Goal: Task Accomplishment & Management: Manage account settings

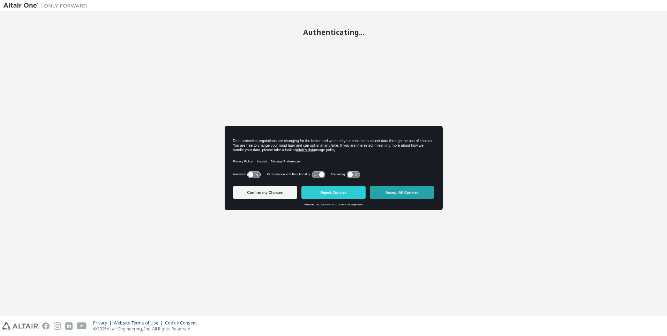
click at [393, 194] on button "Accept All Cookies" at bounding box center [402, 192] width 64 height 13
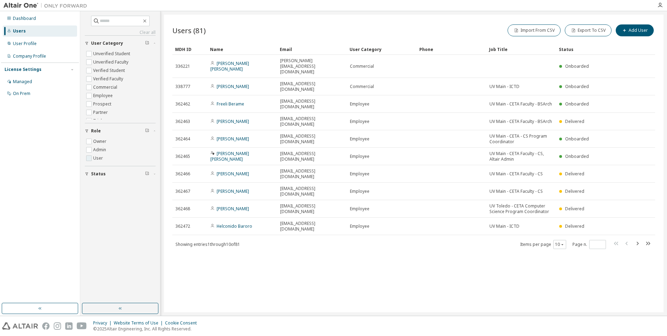
click at [107, 157] on span "User" at bounding box center [120, 158] width 71 height 8
click at [93, 96] on label "Employee" at bounding box center [103, 95] width 21 height 8
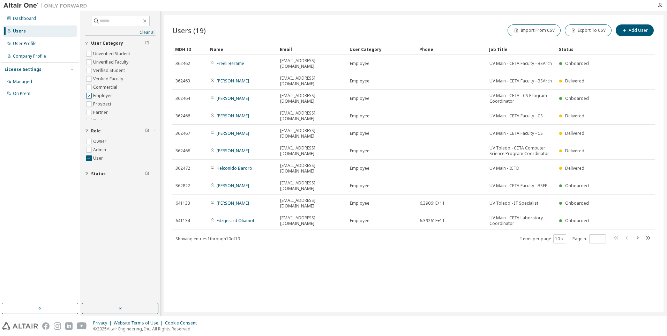
click at [93, 96] on label "Employee" at bounding box center [103, 95] width 21 height 8
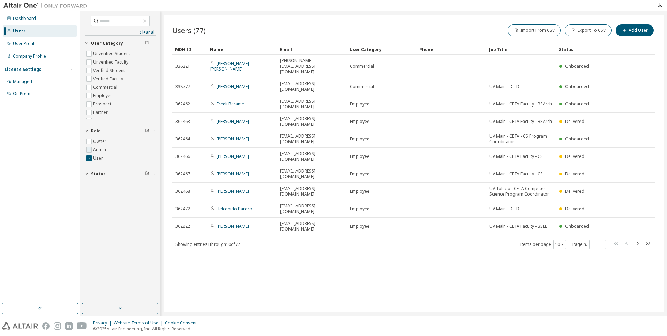
click at [99, 150] on label "Admin" at bounding box center [100, 149] width 14 height 8
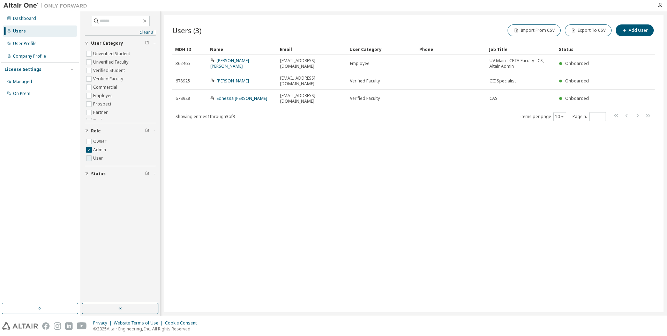
click at [99, 161] on label "User" at bounding box center [98, 158] width 11 height 8
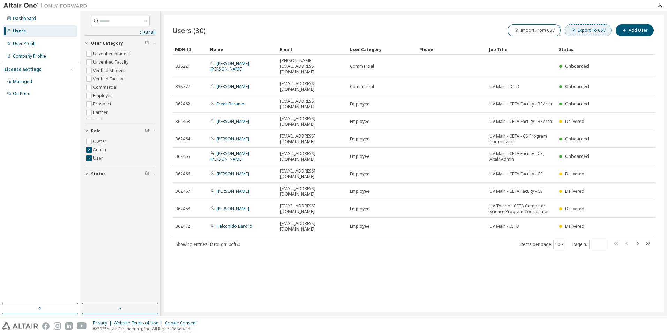
click at [584, 32] on button "Export To CSV" at bounding box center [588, 30] width 47 height 12
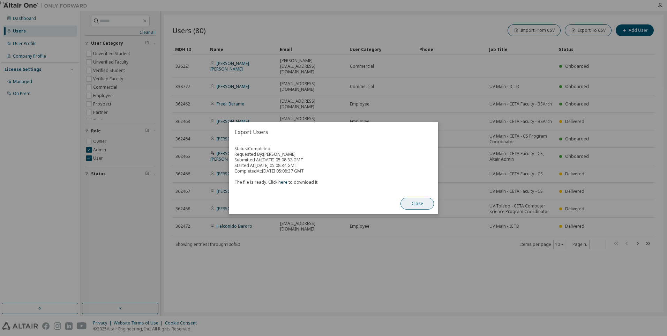
click at [422, 208] on button "Close" at bounding box center [416, 203] width 33 height 12
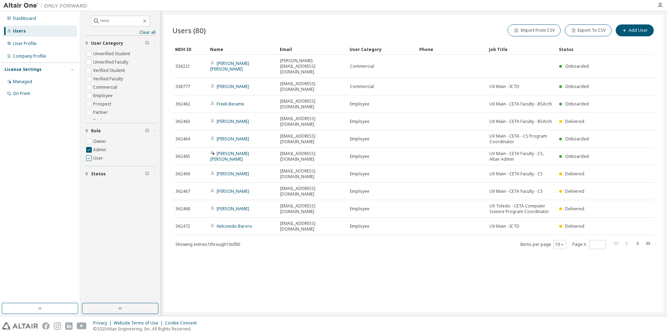
click at [98, 160] on label "User" at bounding box center [98, 158] width 11 height 8
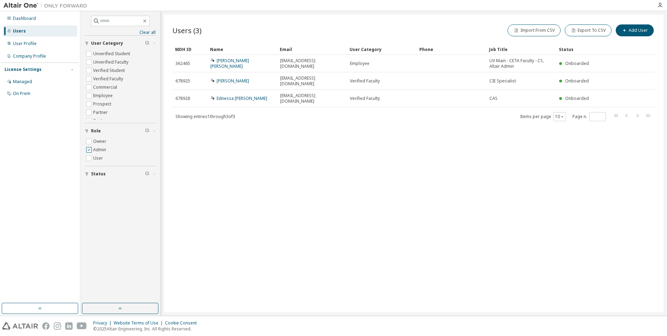
click at [97, 153] on label "Admin" at bounding box center [100, 149] width 14 height 8
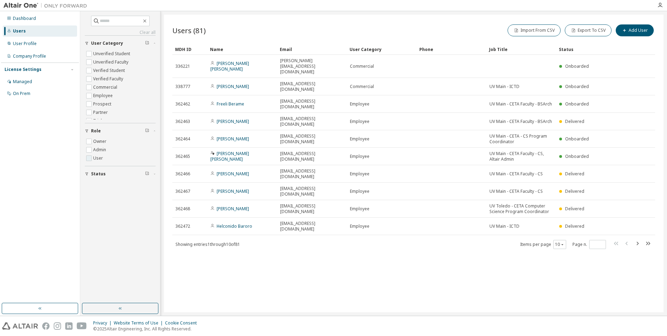
click at [97, 158] on label "User" at bounding box center [98, 158] width 11 height 8
click at [562, 242] on icon "button" at bounding box center [562, 244] width 4 height 4
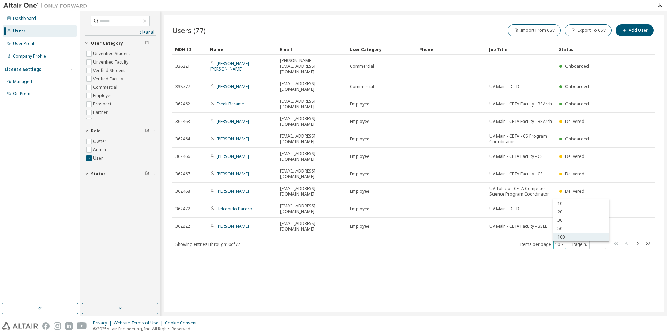
click at [565, 236] on div "100" at bounding box center [581, 237] width 56 height 8
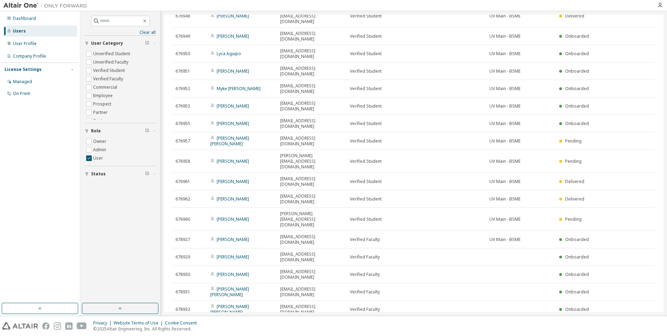
scroll to position [453, 0]
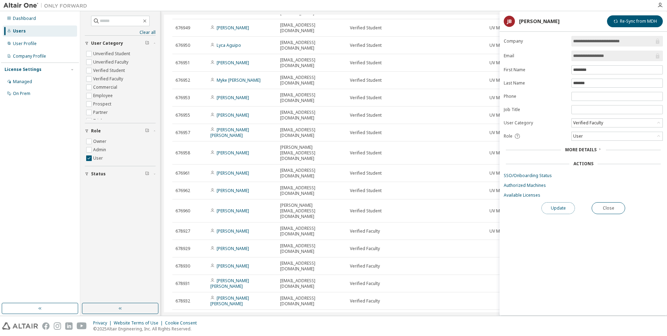
click at [562, 210] on button "Update" at bounding box center [557, 208] width 33 height 12
click at [585, 150] on span "More Details" at bounding box center [580, 150] width 31 height 6
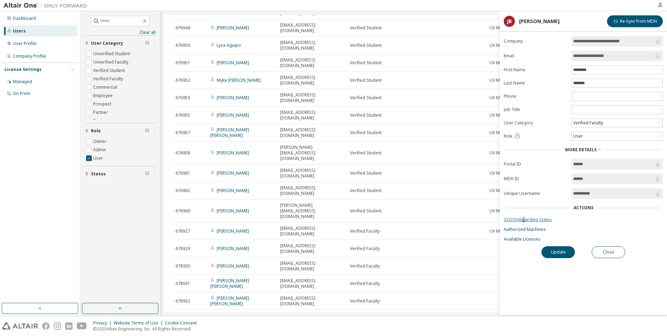
click at [523, 219] on link "SSO/Onboarding Status" at bounding box center [583, 220] width 159 height 6
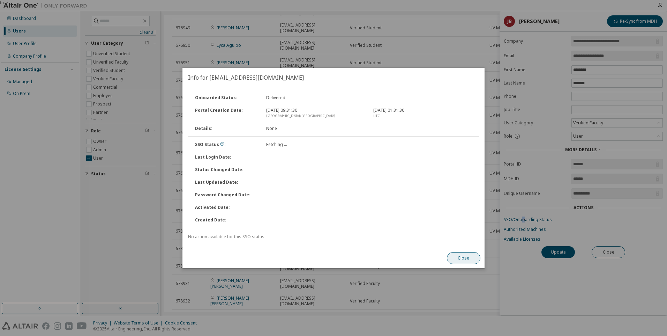
click at [463, 261] on button "Close" at bounding box center [463, 258] width 33 height 12
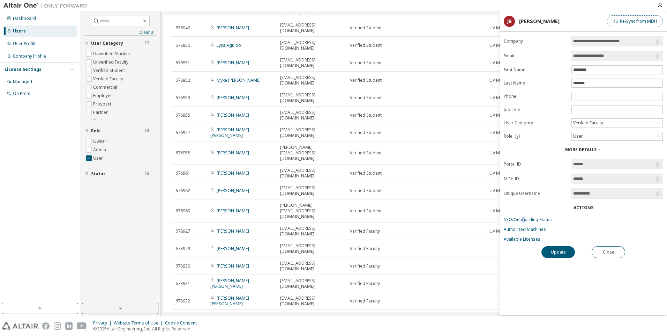
click at [638, 24] on button "Re-Sync from MDH" at bounding box center [635, 21] width 56 height 12
click at [440, 1] on div at bounding box center [372, 5] width 562 height 11
click at [614, 253] on button "Close" at bounding box center [608, 252] width 33 height 12
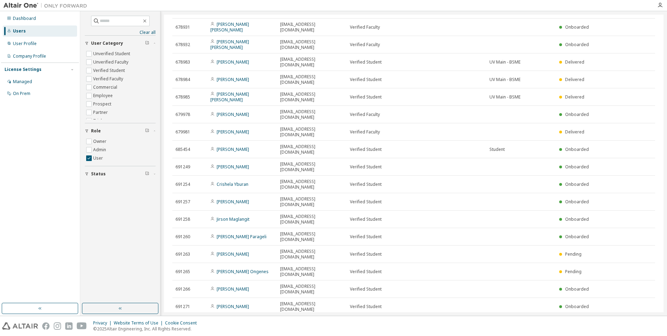
scroll to position [728, 0]
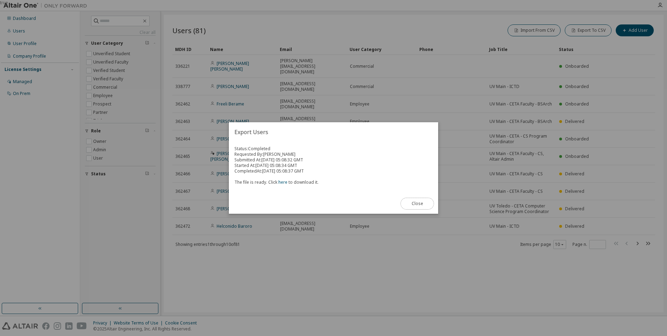
click at [421, 207] on button "Close" at bounding box center [416, 203] width 33 height 12
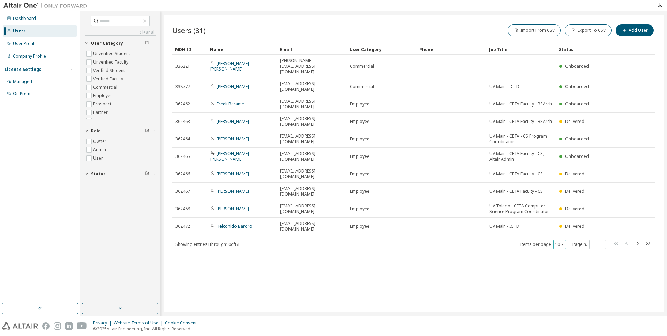
click at [561, 242] on icon "button" at bounding box center [562, 244] width 4 height 4
click at [564, 241] on div "100" at bounding box center [581, 242] width 56 height 8
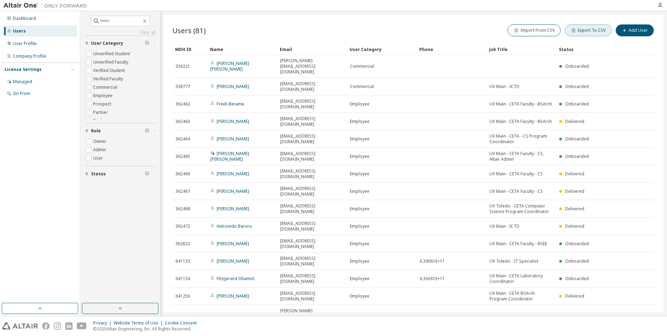
click at [577, 34] on button "Export To CSV" at bounding box center [588, 30] width 47 height 12
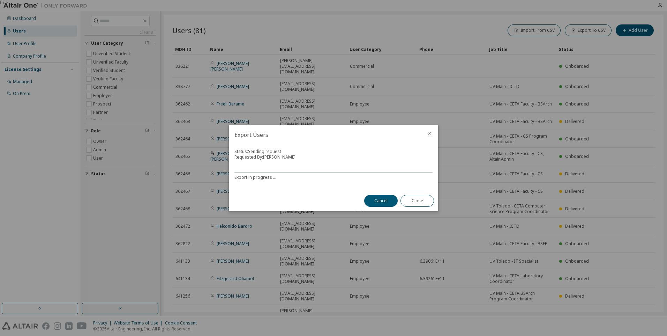
click at [431, 135] on icon "close" at bounding box center [429, 133] width 3 height 3
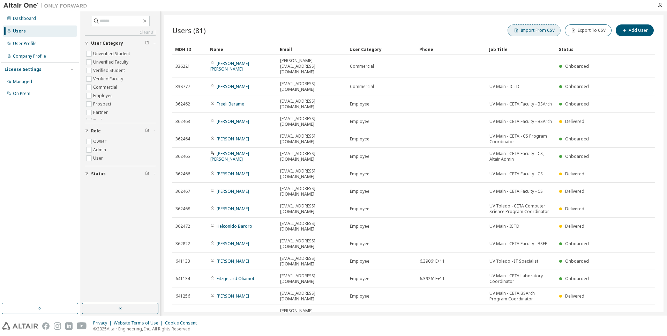
click at [540, 34] on button "Import From CSV" at bounding box center [534, 30] width 53 height 12
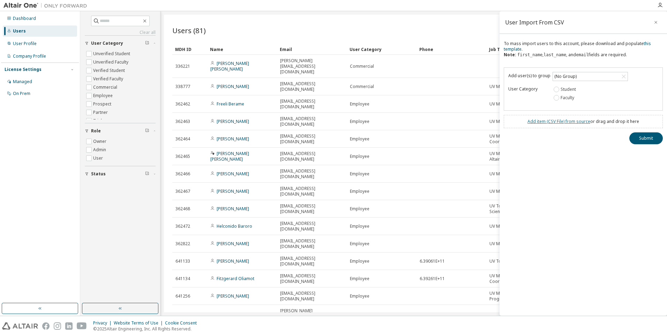
click at [556, 121] on link "Add item ( CSV File ) from source" at bounding box center [558, 121] width 63 height 6
click at [650, 150] on button "Submit" at bounding box center [645, 151] width 33 height 12
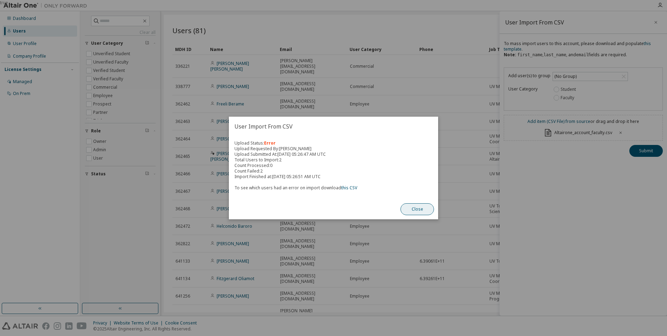
click at [415, 206] on button "Close" at bounding box center [416, 209] width 33 height 12
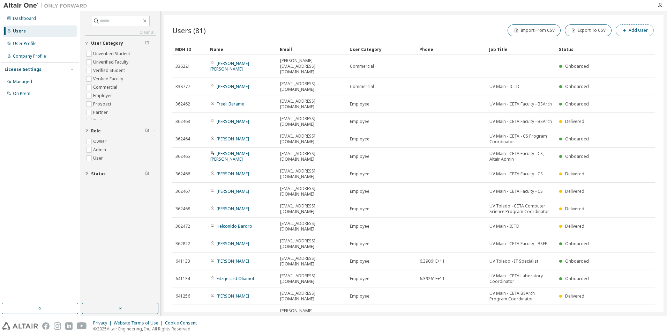
click at [634, 29] on button "Add User" at bounding box center [635, 30] width 38 height 12
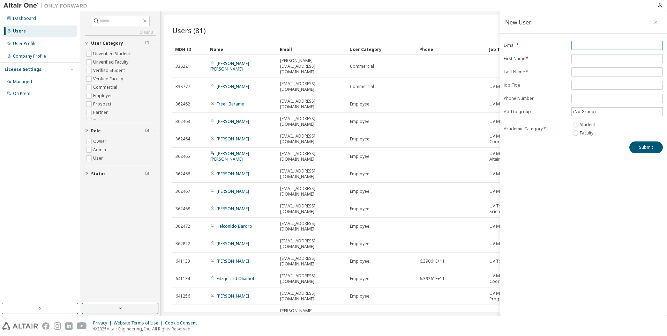
drag, startPoint x: 606, startPoint y: 43, endPoint x: 597, endPoint y: 31, distance: 15.1
click at [606, 43] on input "email" at bounding box center [617, 46] width 88 height 6
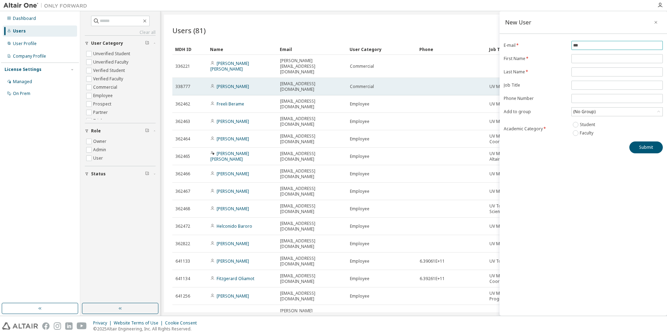
drag, startPoint x: 588, startPoint y: 47, endPoint x: 441, endPoint y: 72, distance: 148.9
click at [441, 72] on main "New User E-mail * *** First Name * Last Name * Job Title Phone Number Add to gr…" at bounding box center [373, 163] width 587 height 304
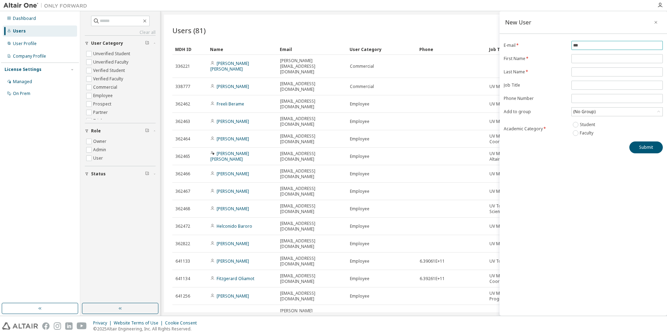
paste input "**********"
type input "**********"
click at [585, 58] on input "text" at bounding box center [617, 59] width 88 height 6
type input "*****"
type input "********"
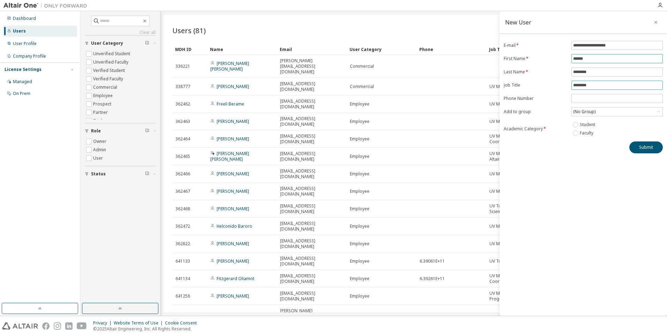
type input "********"
click at [639, 148] on button "Submit" at bounding box center [645, 147] width 33 height 12
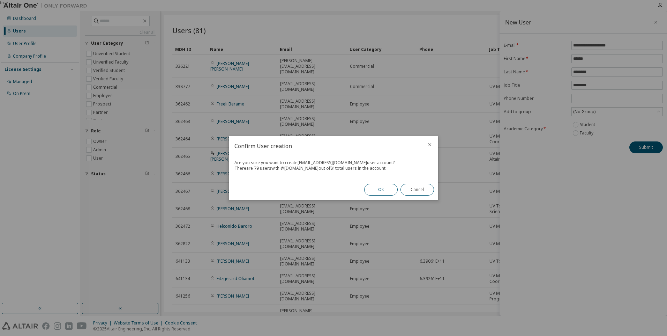
click at [381, 192] on button "Ok" at bounding box center [380, 189] width 33 height 12
click at [417, 188] on button "Close" at bounding box center [416, 189] width 33 height 12
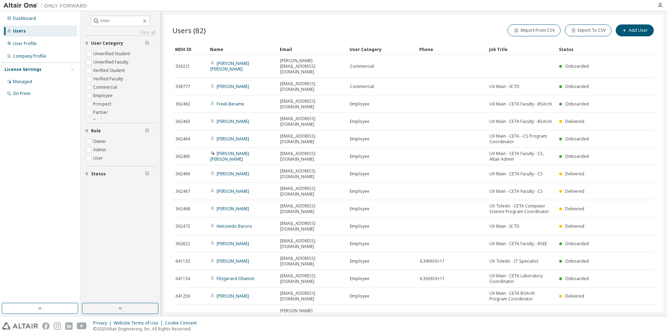
click at [658, 32] on div "Users (82) Import From CSV Export To CSV Add User Clear Load Save Save As Field…" at bounding box center [414, 163] width 500 height 297
click at [638, 32] on button "Add User" at bounding box center [635, 30] width 38 height 12
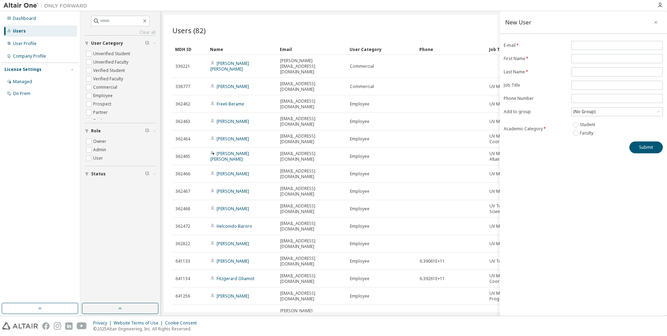
click at [601, 50] on form "E-mail * First Name * Last Name * Job Title Phone Number Add to group (No Group…" at bounding box center [583, 89] width 159 height 96
click at [599, 41] on span at bounding box center [616, 45] width 91 height 9
click at [581, 47] on input "email" at bounding box center [617, 46] width 88 height 6
paste input "**********"
type input "**********"
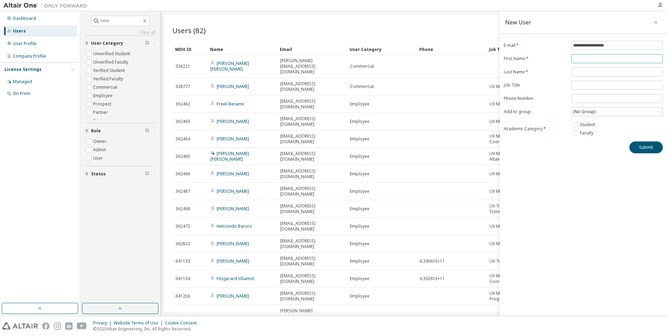
click at [585, 54] on span at bounding box center [616, 58] width 91 height 9
click at [578, 61] on input "text" at bounding box center [617, 59] width 88 height 6
type input "******"
type input "*******"
drag, startPoint x: 595, startPoint y: 83, endPoint x: 557, endPoint y: 77, distance: 39.1
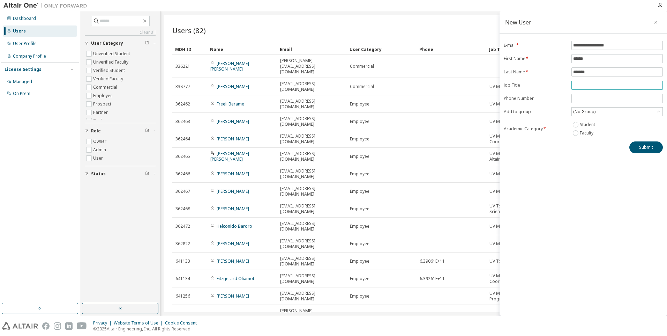
click at [595, 83] on input "text" at bounding box center [617, 85] width 88 height 6
type input "********"
click at [591, 107] on div "(No Group)" at bounding box center [616, 111] width 91 height 9
click at [590, 133] on label "Faculty" at bounding box center [587, 133] width 15 height 8
click at [646, 148] on button "Submit" at bounding box center [645, 147] width 33 height 12
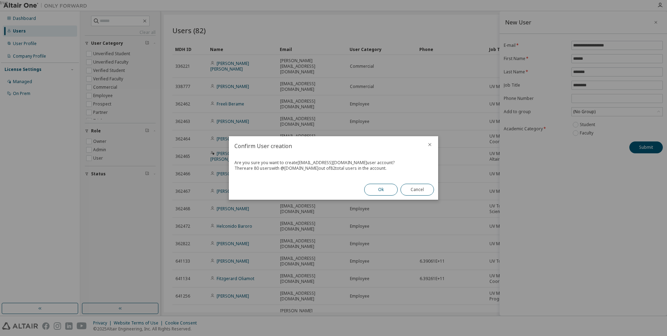
click at [377, 185] on button "Ok" at bounding box center [380, 189] width 33 height 12
click at [411, 187] on button "Close" at bounding box center [416, 189] width 33 height 12
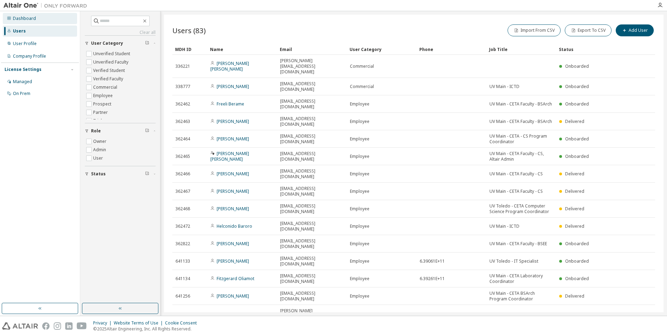
click at [20, 17] on div "Dashboard" at bounding box center [24, 19] width 23 height 6
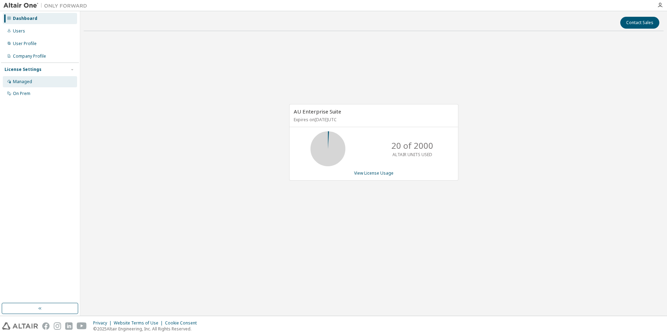
click at [32, 80] on div "Managed" at bounding box center [40, 81] width 74 height 11
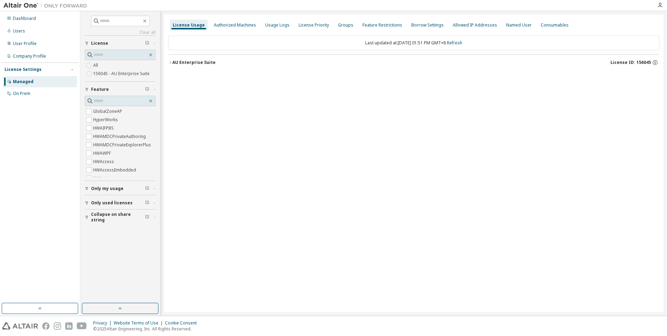
click at [111, 134] on label "HWAMDCPrivateAuthoring" at bounding box center [120, 136] width 54 height 8
click at [100, 136] on div "Collapse on share string Only used licenses Only my usage Feature GlobalZoneAP …" at bounding box center [120, 129] width 71 height 188
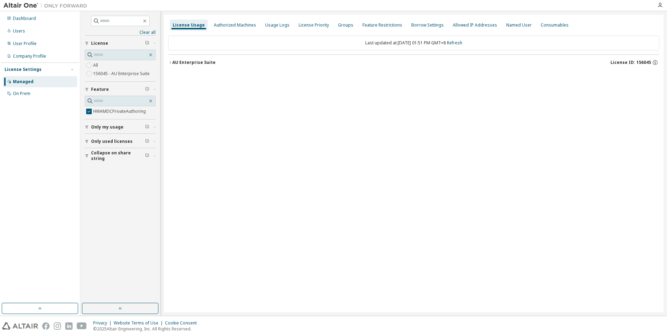
click at [22, 3] on img at bounding box center [46, 5] width 87 height 7
click at [30, 3] on img at bounding box center [46, 5] width 87 height 7
click at [666, 8] on div at bounding box center [660, 5] width 14 height 10
click at [660, 4] on icon "button" at bounding box center [660, 5] width 6 height 6
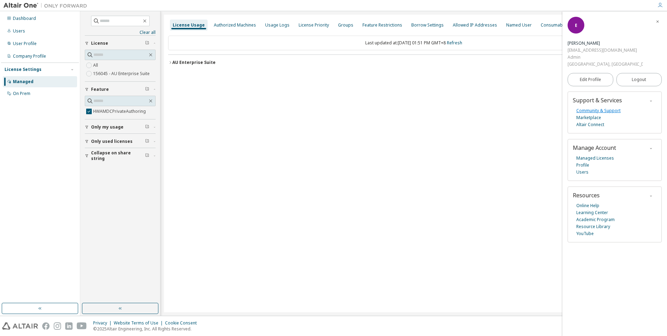
click at [589, 107] on link "Community & Support" at bounding box center [598, 110] width 44 height 7
click at [583, 168] on link "Users" at bounding box center [582, 171] width 12 height 7
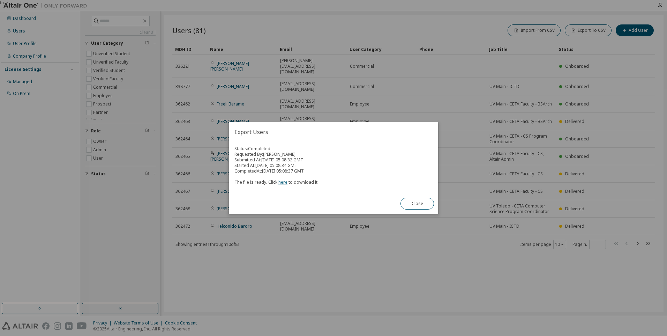
click at [283, 180] on link "here" at bounding box center [282, 182] width 9 height 6
click at [619, 80] on div "true" at bounding box center [333, 168] width 667 height 336
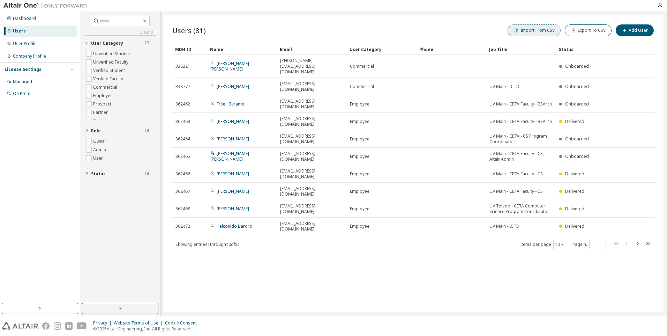
click at [535, 31] on button "Import From CSV" at bounding box center [534, 30] width 53 height 12
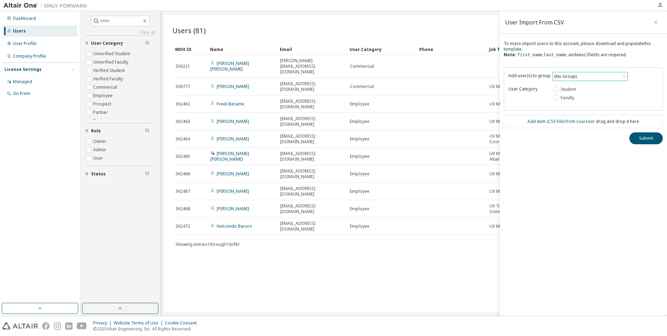
click at [568, 74] on div "(No Group)" at bounding box center [565, 77] width 24 height 8
click at [569, 75] on div "(No Group)" at bounding box center [565, 77] width 24 height 8
click at [565, 124] on link "Add item ( CSV File ) from source" at bounding box center [558, 121] width 63 height 6
click at [549, 120] on link "Add item ( CSV File ) from source" at bounding box center [558, 121] width 63 height 6
click at [642, 151] on button "Submit" at bounding box center [645, 151] width 33 height 12
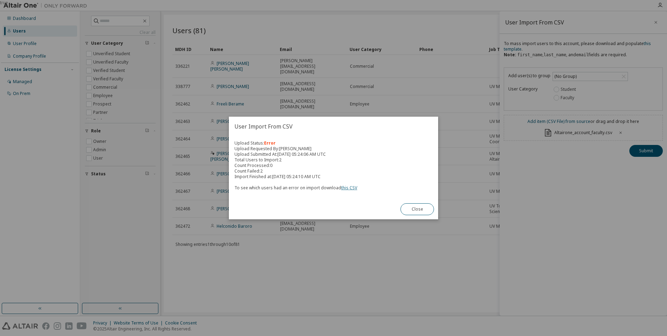
click at [347, 188] on link "this CSV" at bounding box center [349, 188] width 16 height 6
click at [423, 210] on button "Close" at bounding box center [416, 209] width 33 height 12
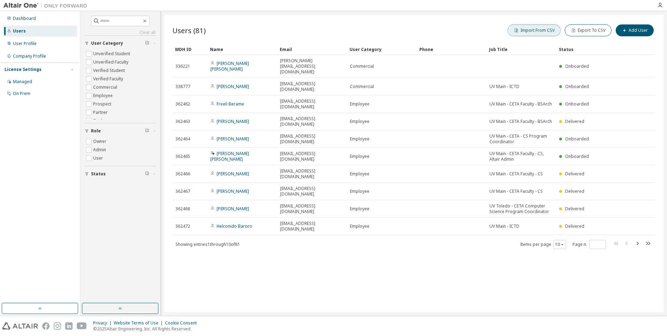
click at [540, 33] on button "Import From CSV" at bounding box center [534, 30] width 53 height 12
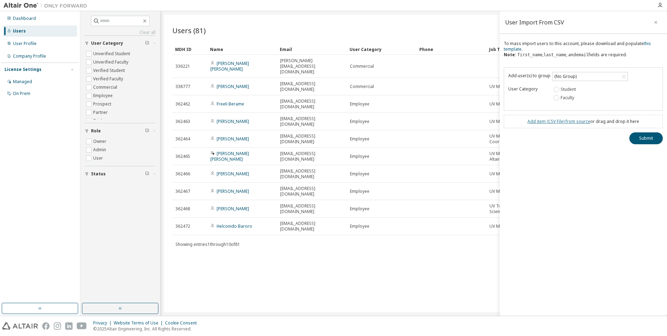
click at [562, 122] on link "Add item ( CSV File ) from source" at bounding box center [558, 121] width 63 height 6
click at [640, 151] on button "Submit" at bounding box center [645, 151] width 33 height 12
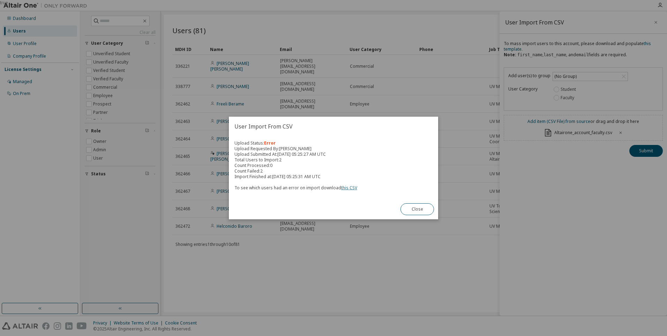
click at [352, 188] on link "this CSV" at bounding box center [349, 188] width 16 height 6
click at [420, 210] on button "Close" at bounding box center [416, 209] width 33 height 12
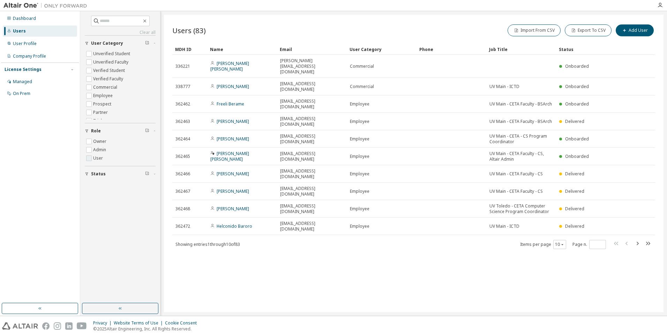
click at [95, 157] on label "User" at bounding box center [98, 158] width 11 height 8
click at [559, 240] on div "10" at bounding box center [559, 244] width 13 height 9
click at [559, 241] on button "10" at bounding box center [559, 244] width 9 height 6
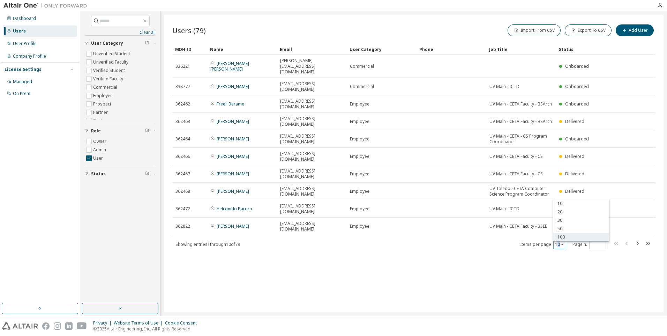
click at [564, 235] on div "100" at bounding box center [581, 237] width 56 height 8
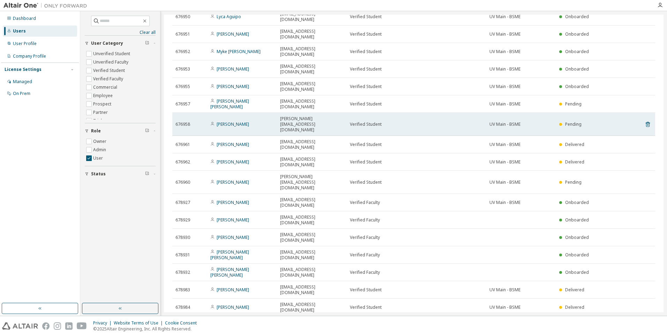
scroll to position [488, 0]
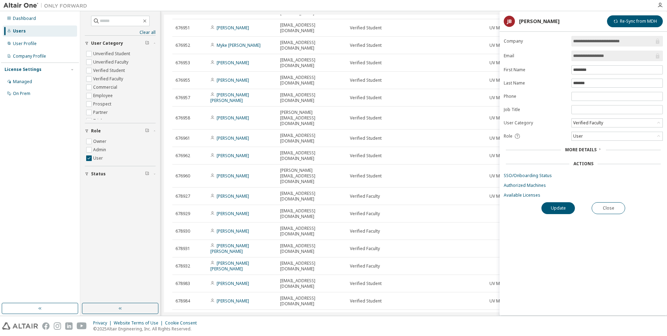
click at [584, 150] on span "More Details" at bounding box center [580, 150] width 31 height 6
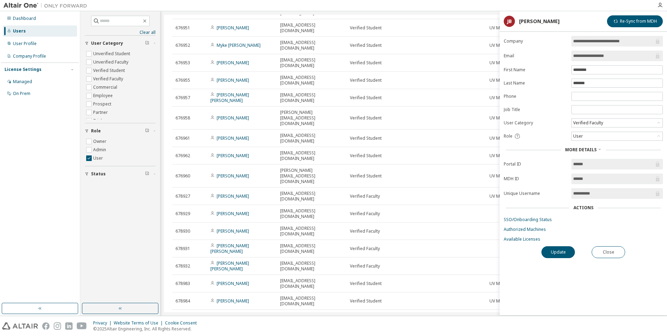
drag, startPoint x: 576, startPoint y: 195, endPoint x: 606, endPoint y: 194, distance: 30.4
click at [606, 194] on input "**********" at bounding box center [613, 193] width 81 height 7
drag, startPoint x: 606, startPoint y: 194, endPoint x: 598, endPoint y: 210, distance: 18.6
click at [598, 210] on div "Actions" at bounding box center [583, 208] width 159 height 10
drag, startPoint x: 598, startPoint y: 190, endPoint x: 547, endPoint y: 192, distance: 51.7
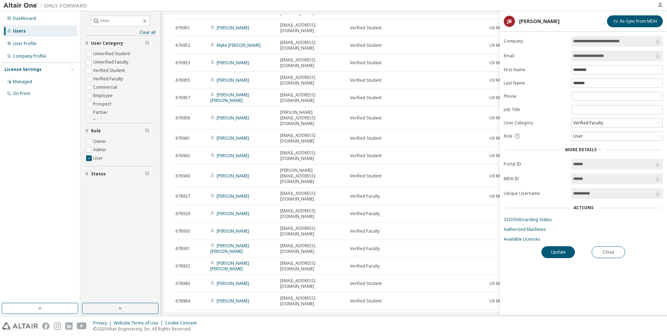
click at [547, 192] on form "**********" at bounding box center [583, 139] width 159 height 206
click at [631, 20] on button "Re-Sync from MDH" at bounding box center [635, 21] width 56 height 12
click at [566, 249] on button "Update" at bounding box center [557, 252] width 33 height 12
